Goal: Information Seeking & Learning: Learn about a topic

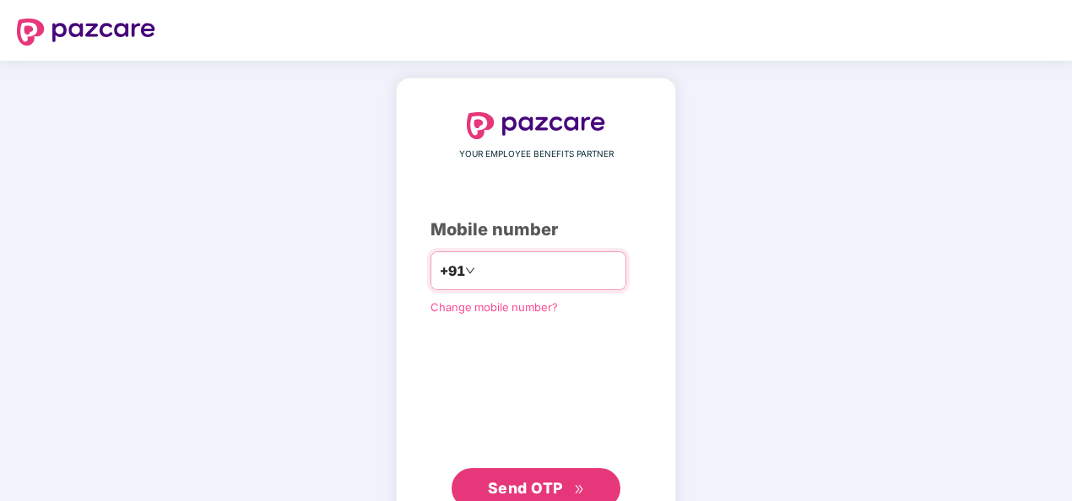
click at [478, 262] on input "**********" at bounding box center [547, 270] width 138 height 27
type input "**********"
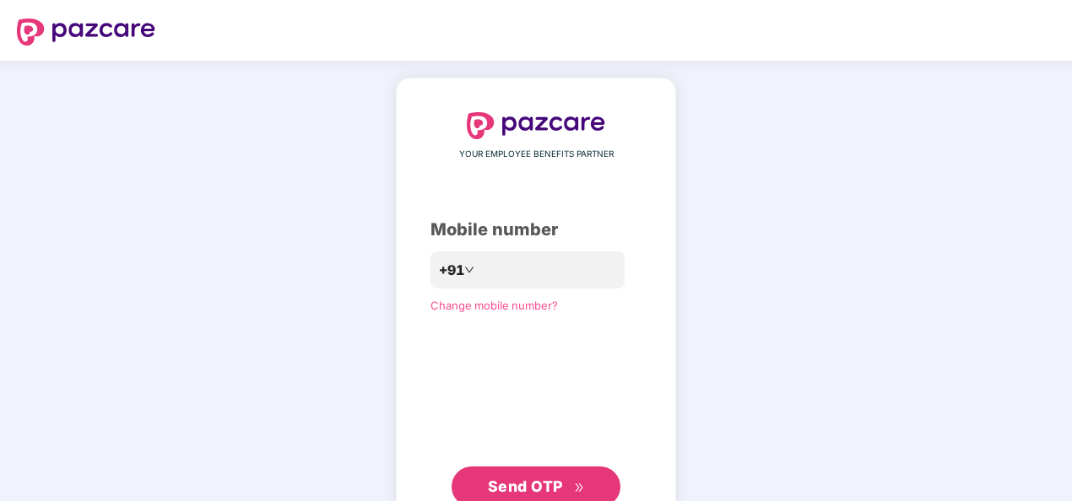
click at [543, 467] on button "Send OTP" at bounding box center [535, 487] width 169 height 41
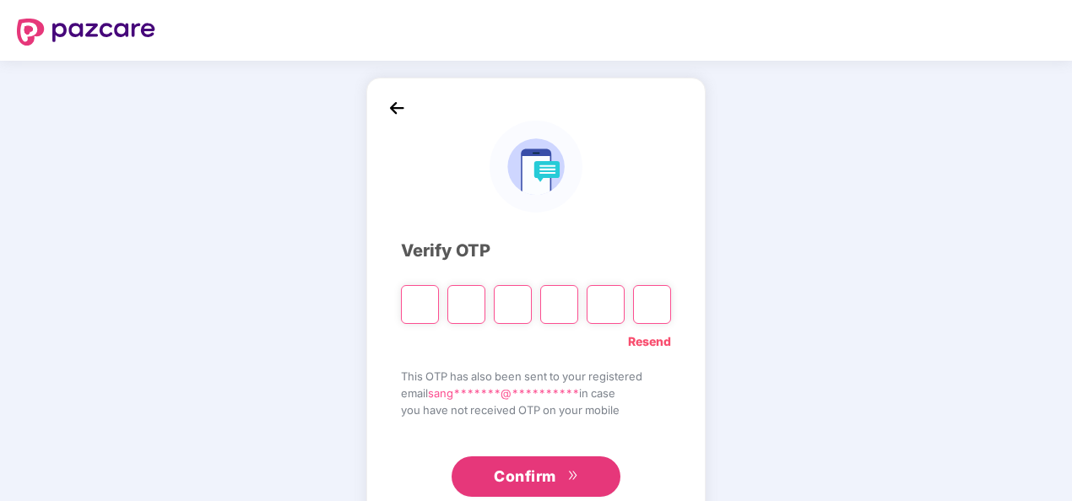
paste input "*"
type input "*"
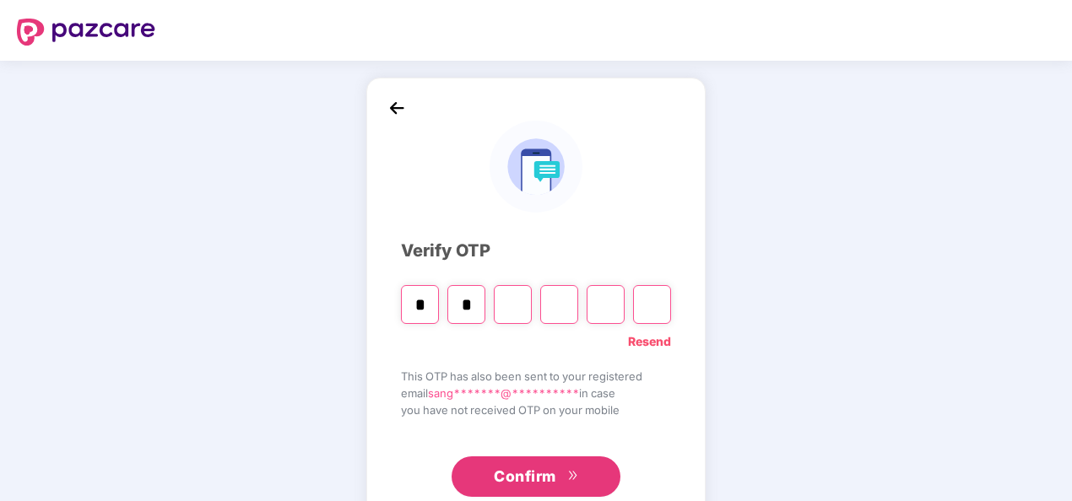
type input "*"
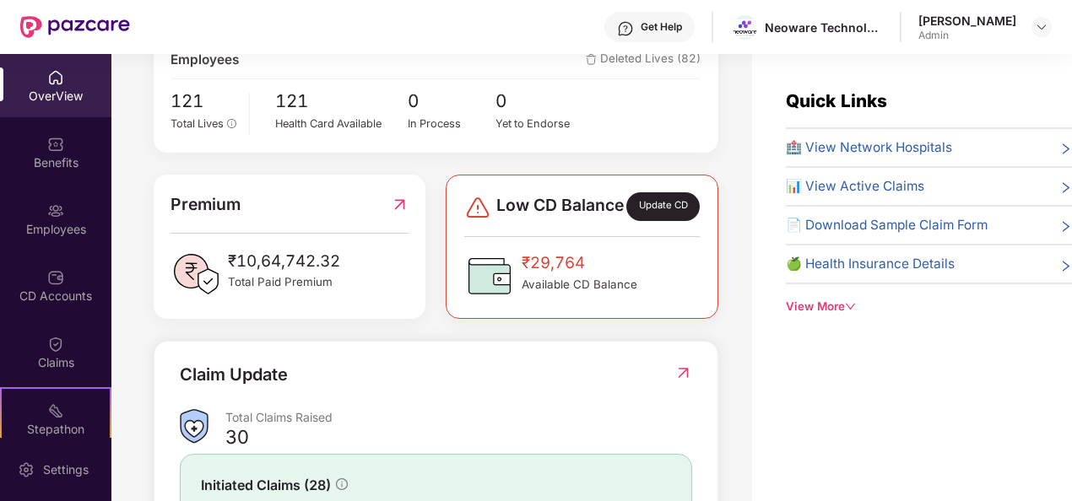
scroll to position [324, 0]
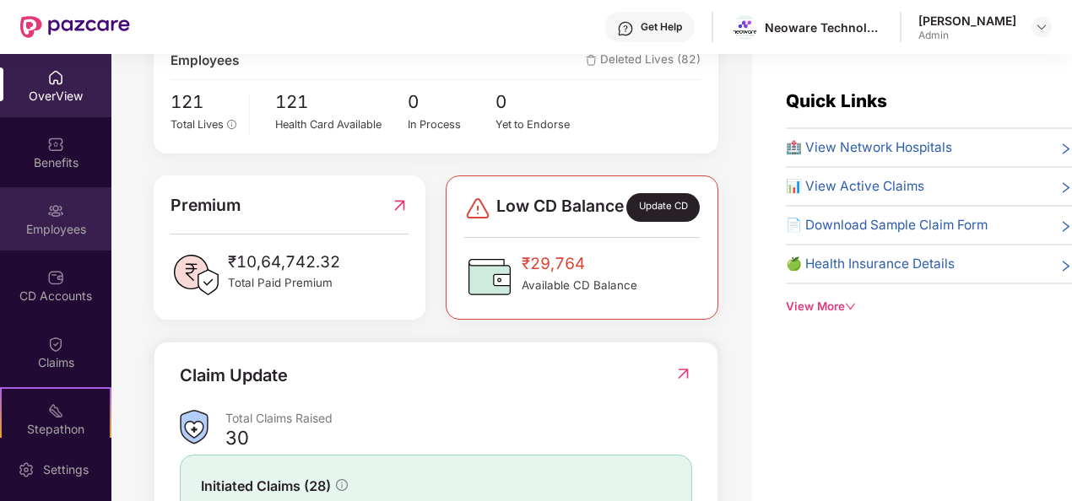
click at [60, 227] on div "Employees" at bounding box center [55, 229] width 111 height 17
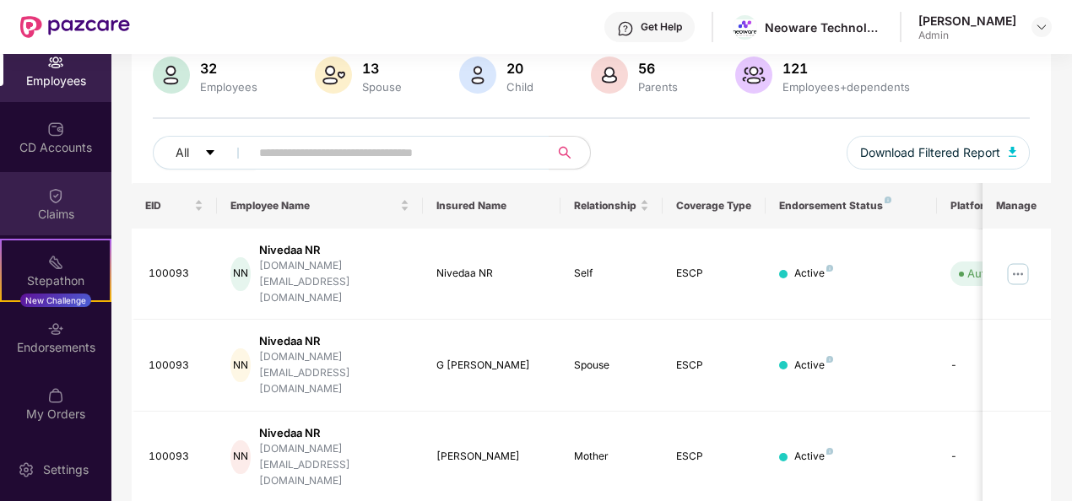
scroll to position [0, 0]
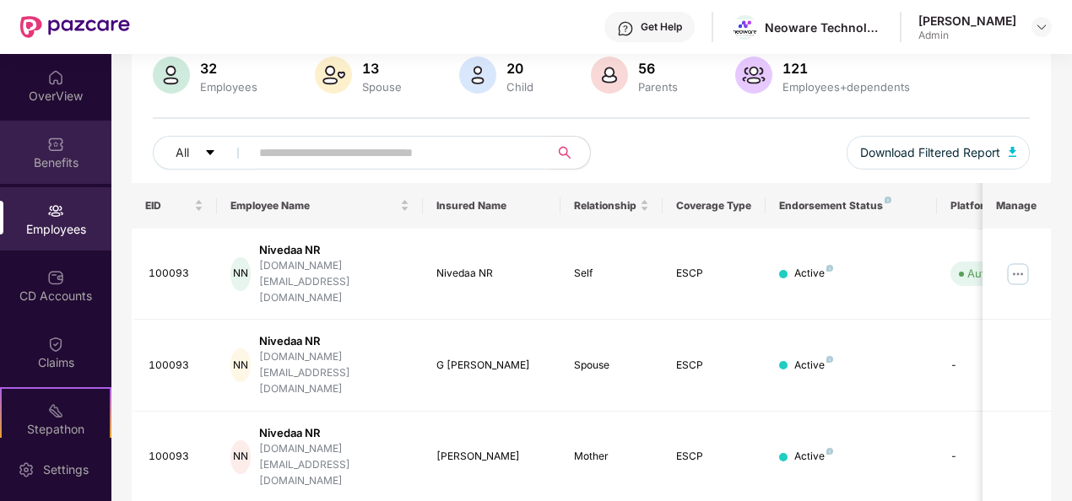
click at [51, 147] on img at bounding box center [55, 144] width 17 height 17
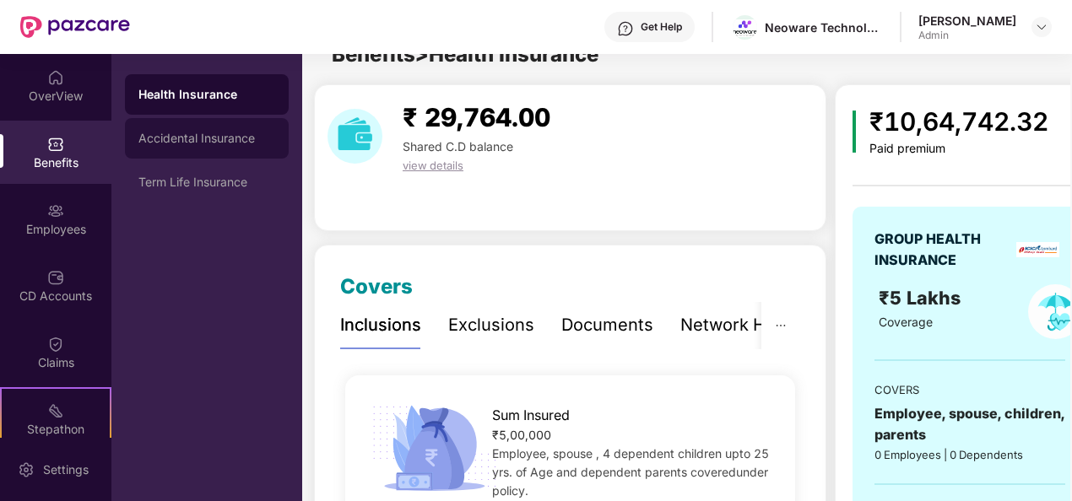
scroll to position [132, 0]
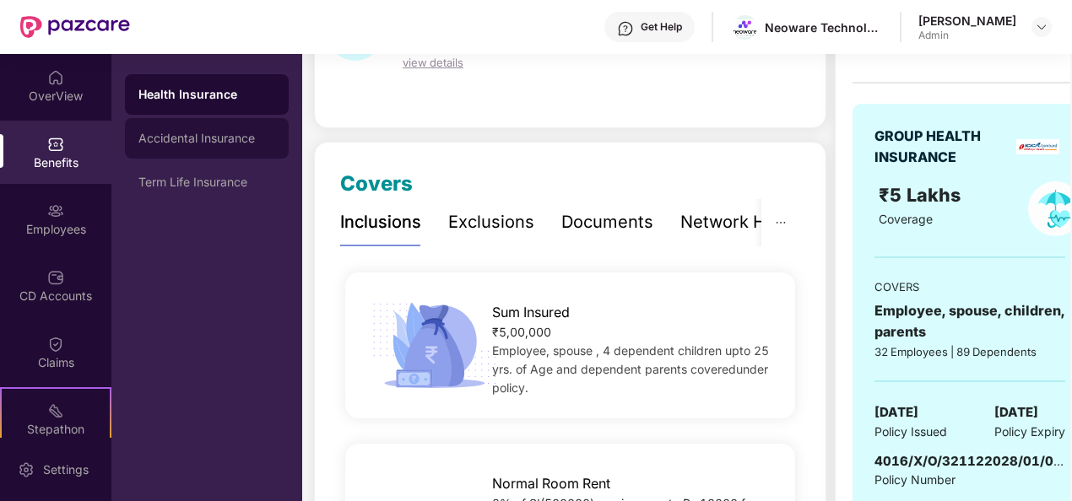
click at [208, 131] on div "Accidental Insurance" at bounding box center [207, 138] width 164 height 41
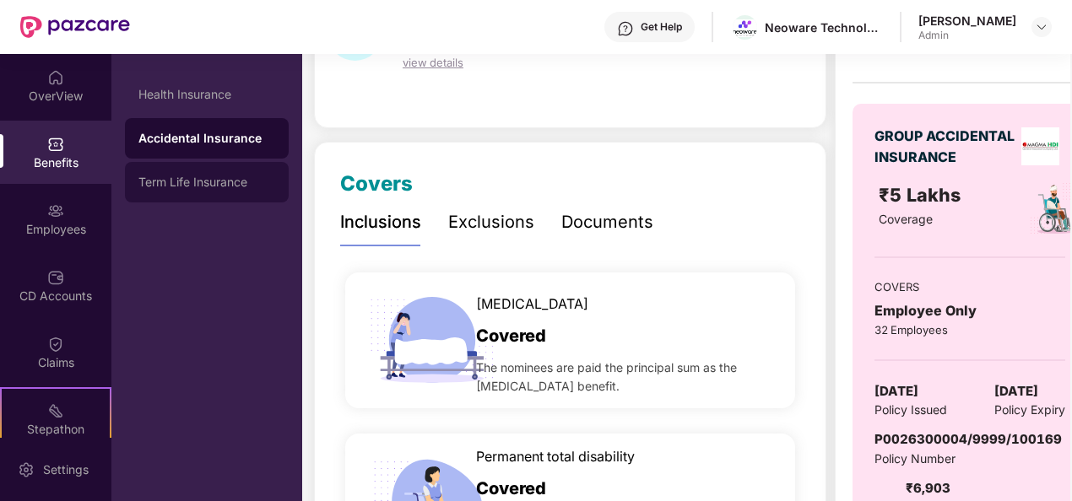
click at [206, 190] on div "Term Life Insurance" at bounding box center [207, 182] width 164 height 41
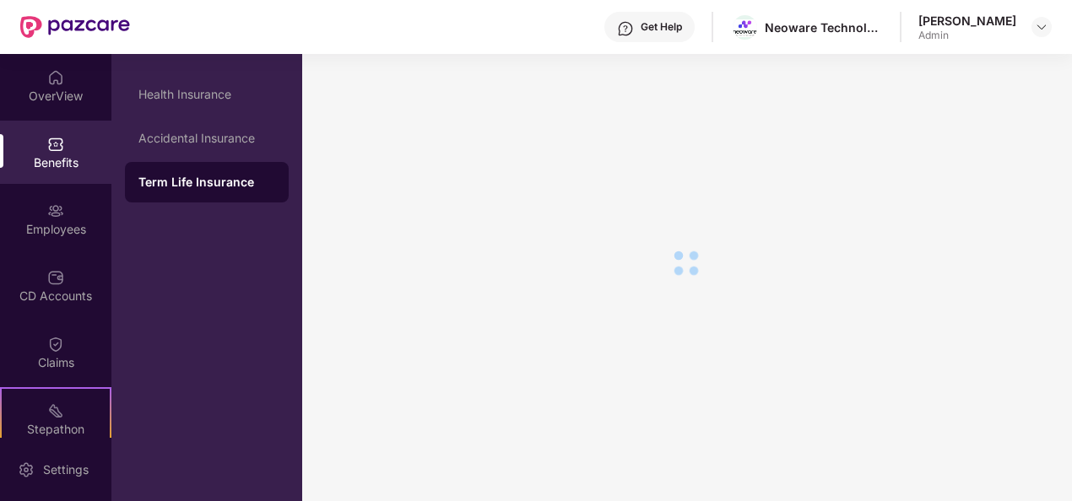
scroll to position [29, 0]
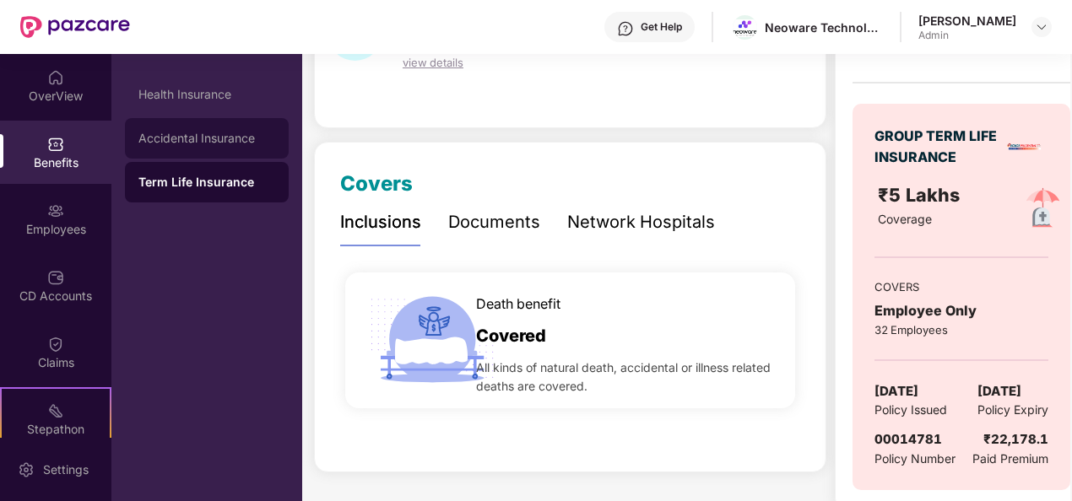
click at [213, 126] on div "Accidental Insurance" at bounding box center [207, 138] width 164 height 41
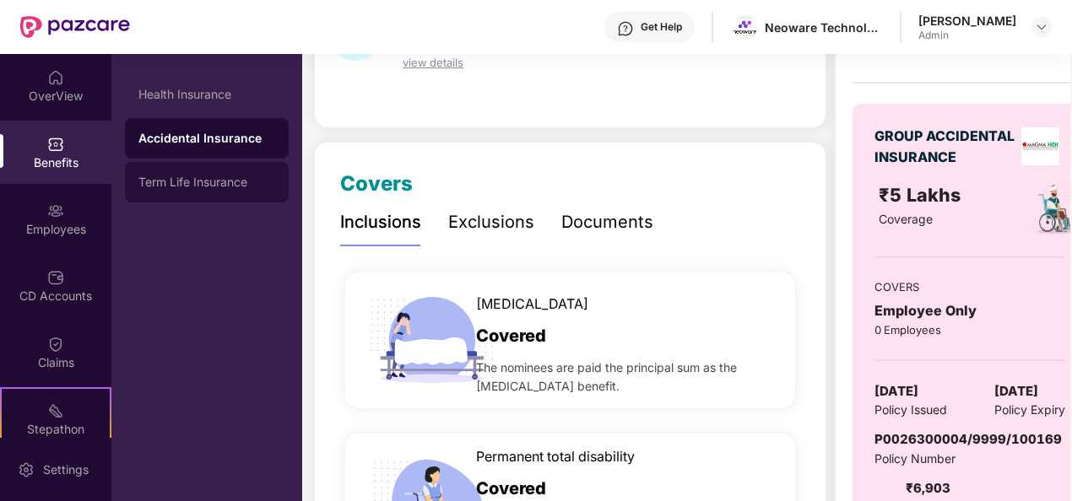
click at [219, 167] on div "Term Life Insurance" at bounding box center [207, 182] width 164 height 41
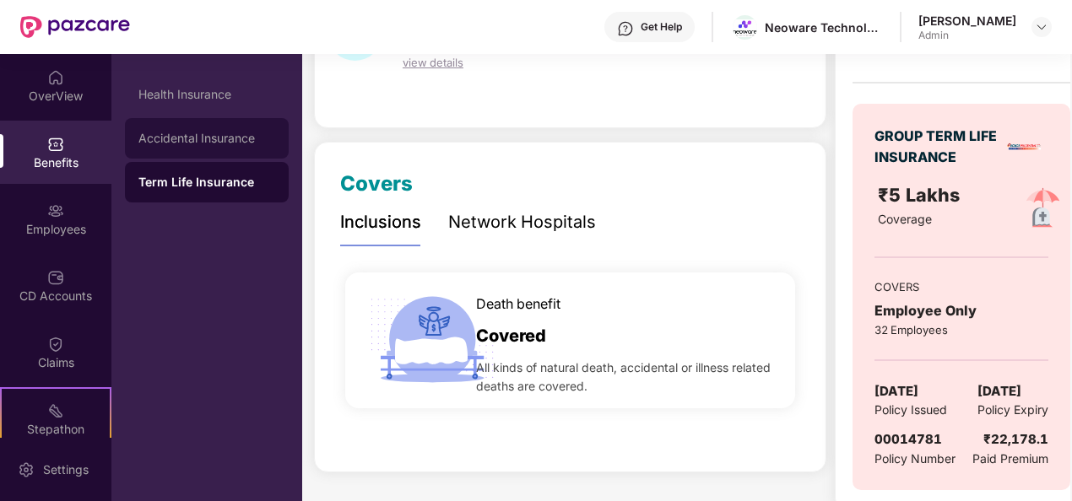
click at [214, 133] on div "Accidental Insurance" at bounding box center [206, 139] width 137 height 14
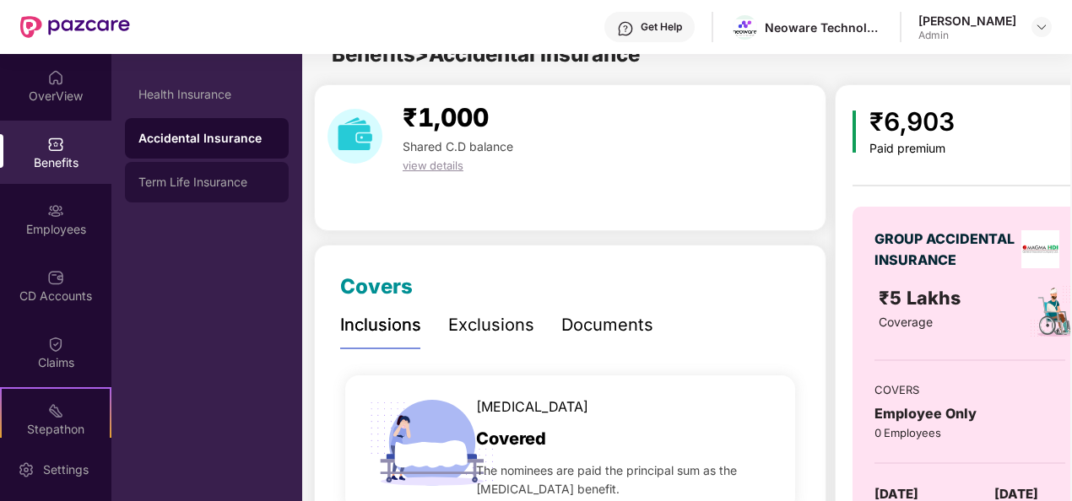
scroll to position [132, 0]
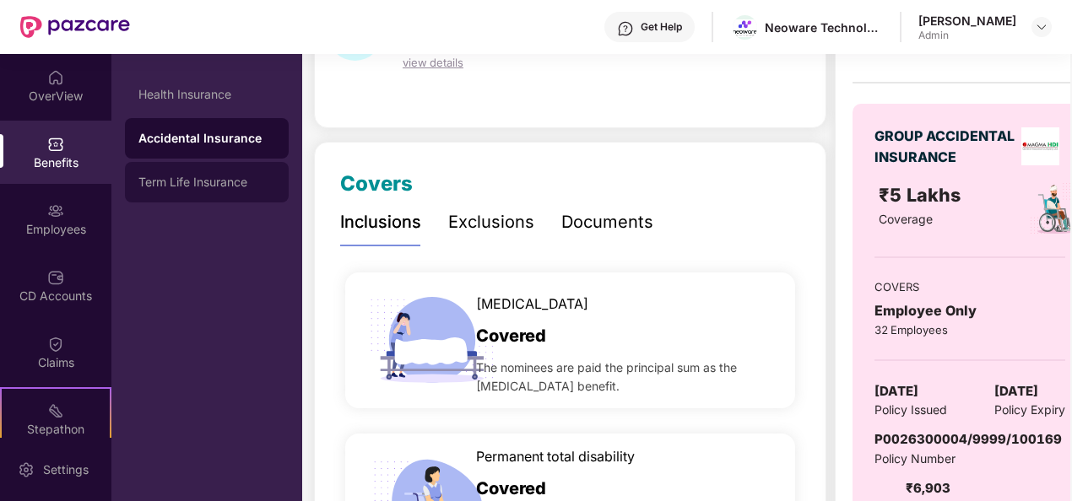
click at [220, 172] on div "Term Life Insurance" at bounding box center [207, 182] width 164 height 41
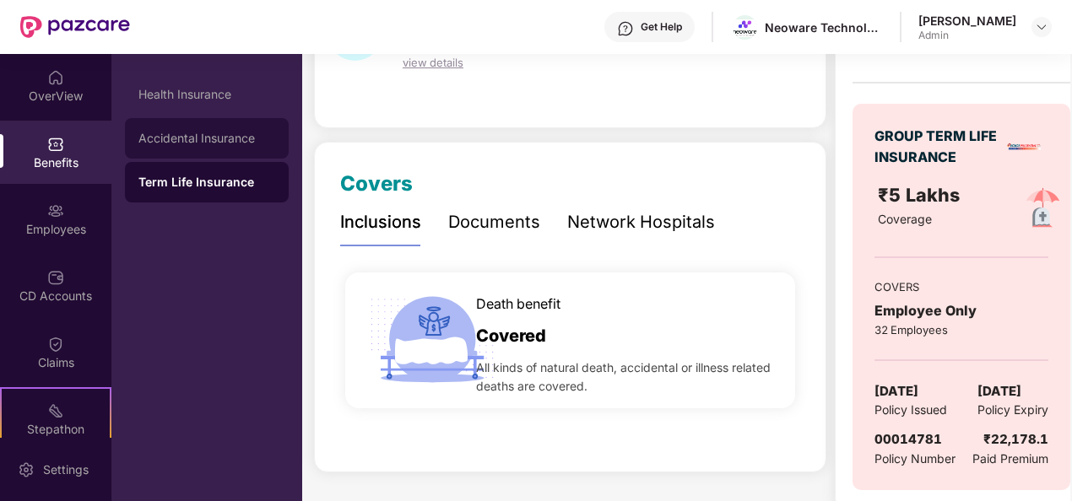
click at [214, 138] on div "Accidental Insurance" at bounding box center [206, 139] width 137 height 14
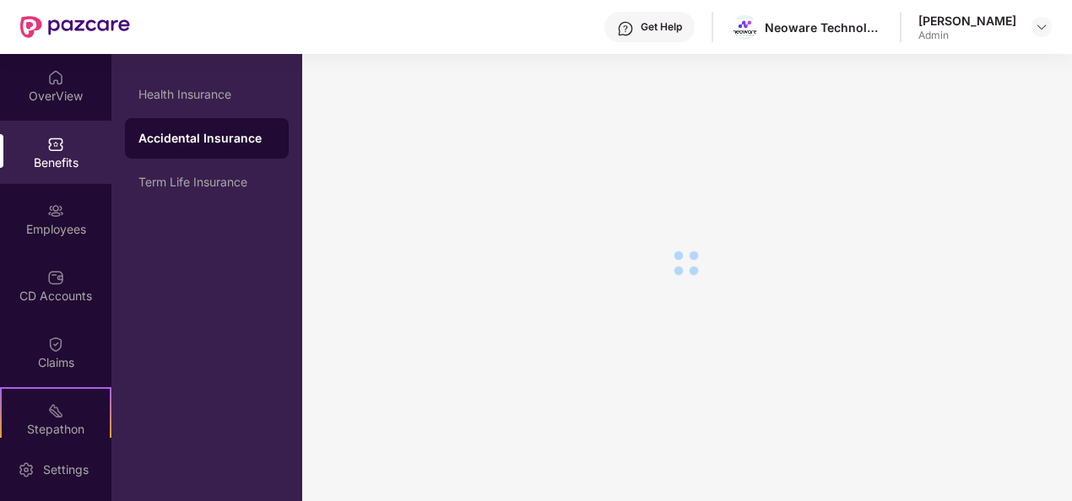
scroll to position [29, 0]
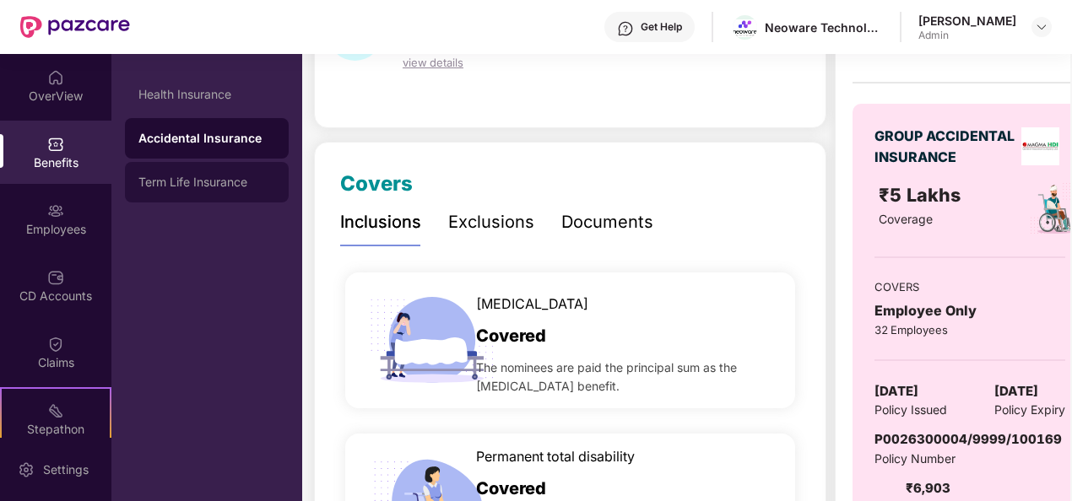
click at [209, 170] on div "Term Life Insurance" at bounding box center [207, 182] width 164 height 41
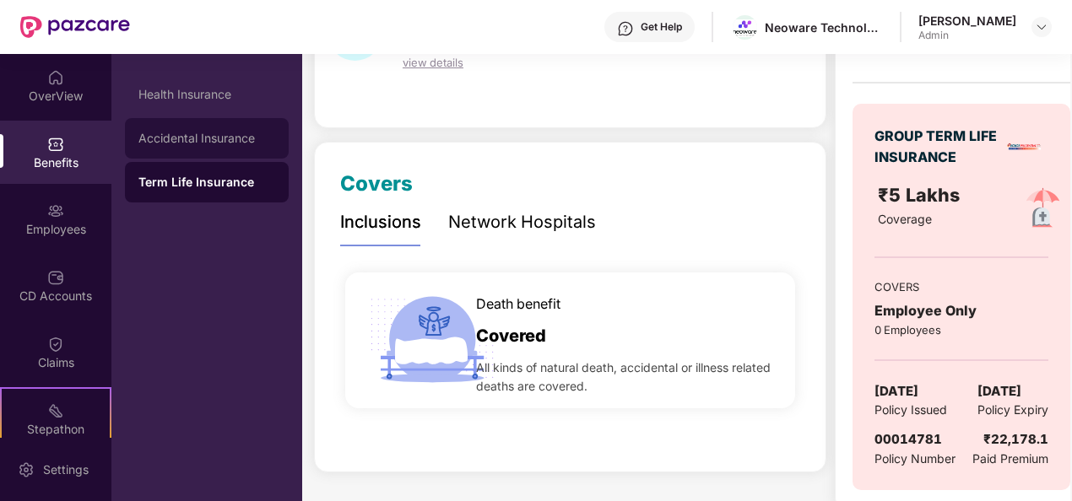
click at [211, 148] on div "Accidental Insurance" at bounding box center [207, 138] width 164 height 41
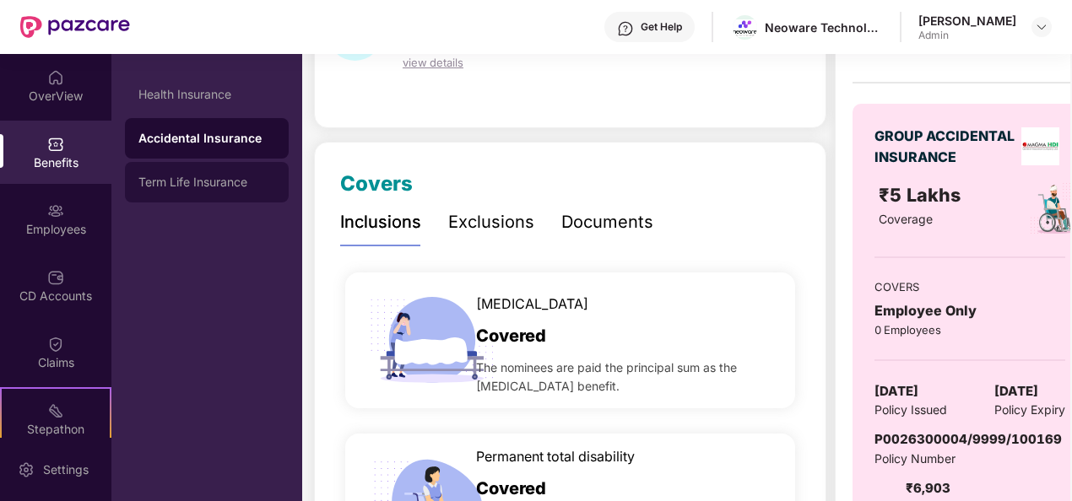
click at [214, 181] on div "Term Life Insurance" at bounding box center [206, 183] width 137 height 14
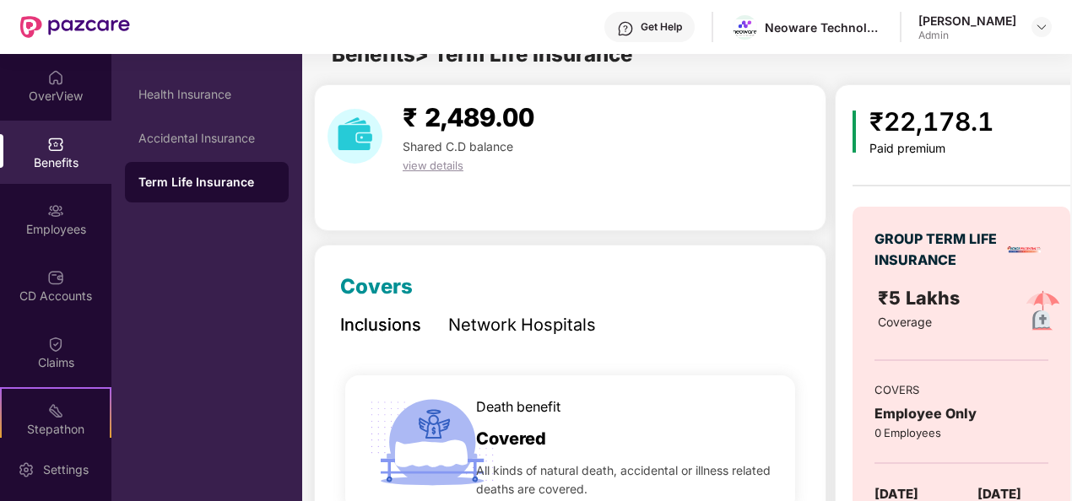
scroll to position [132, 0]
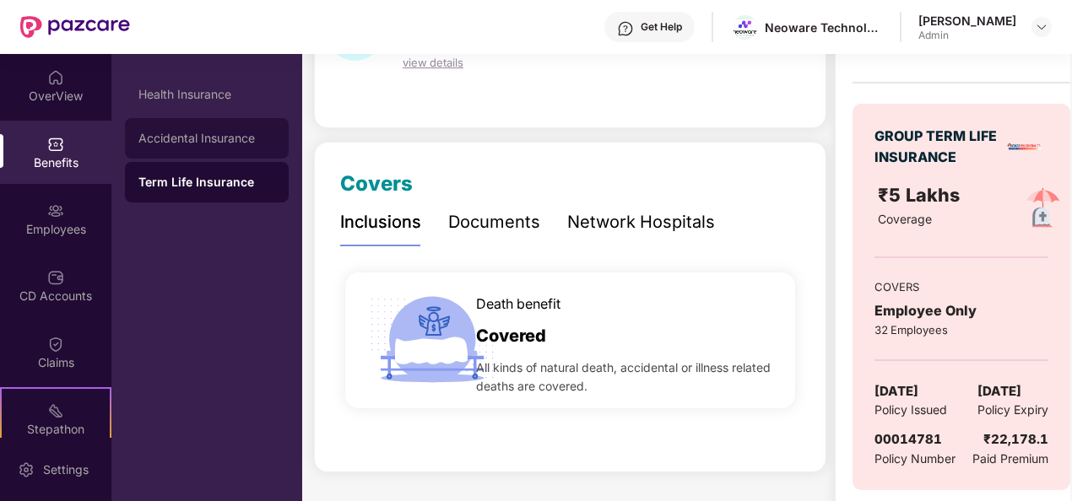
click at [221, 140] on div "Accidental Insurance" at bounding box center [206, 139] width 137 height 14
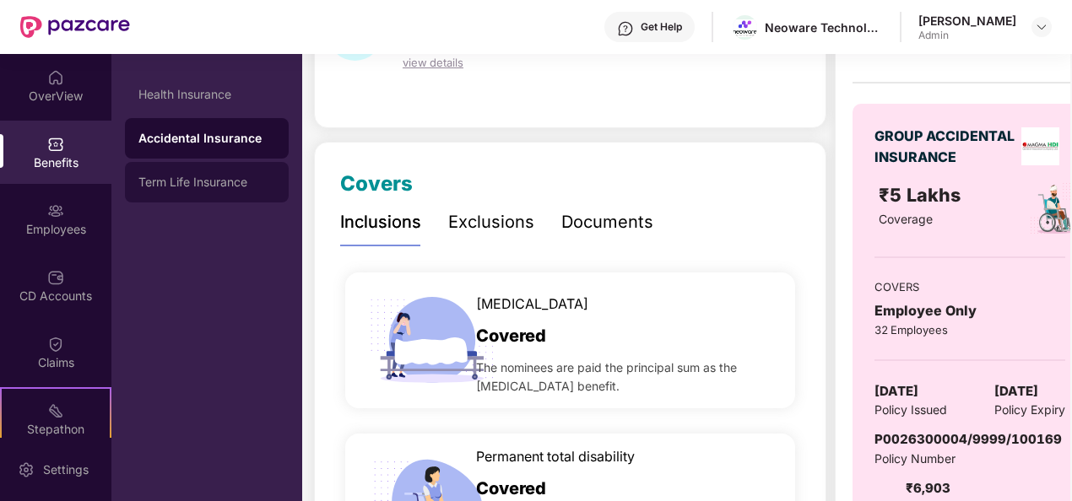
click at [223, 169] on div "Term Life Insurance" at bounding box center [207, 182] width 164 height 41
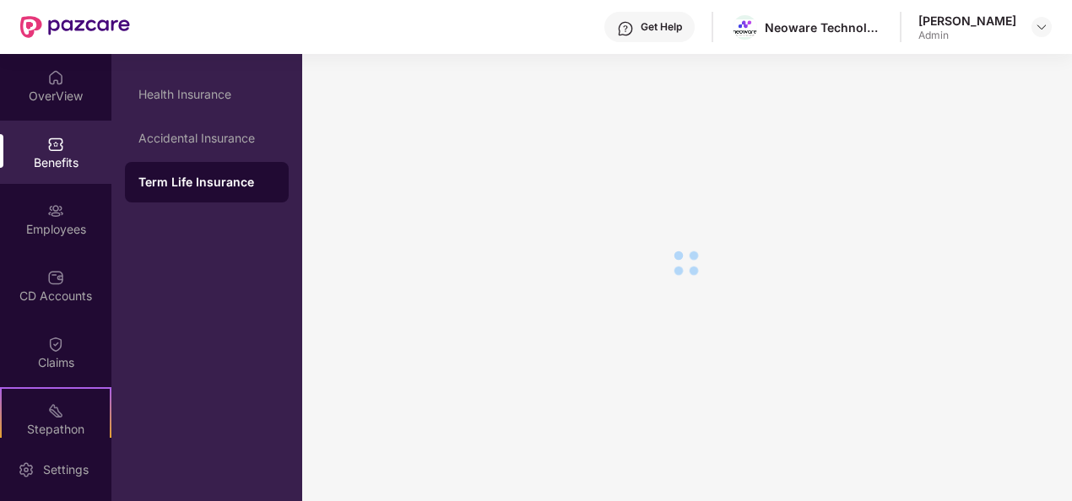
scroll to position [29, 0]
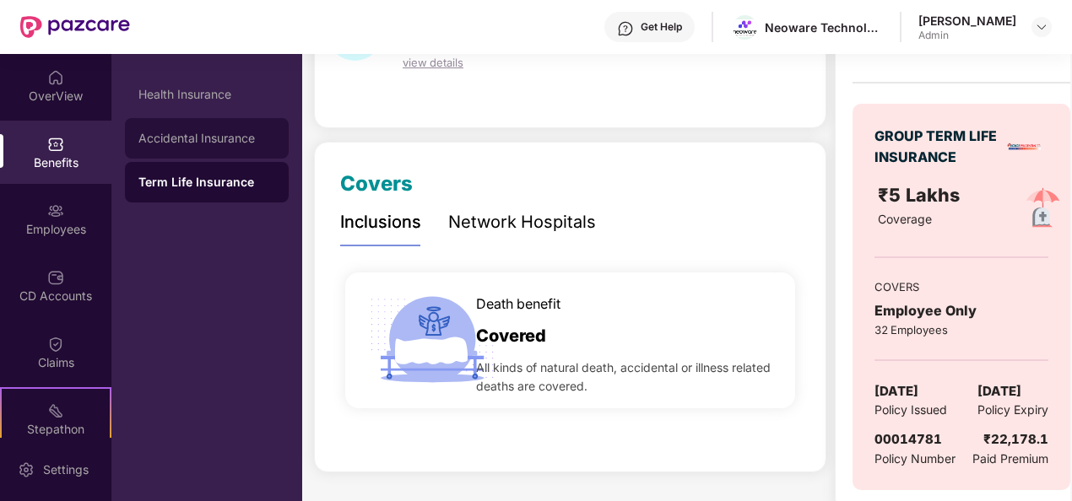
click at [223, 142] on div "Accidental Insurance" at bounding box center [206, 139] width 137 height 14
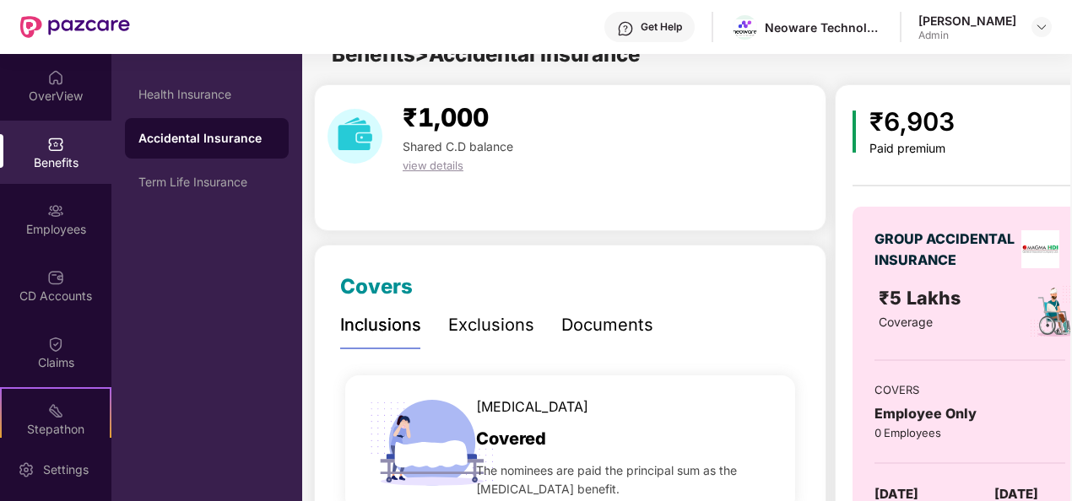
scroll to position [132, 0]
